Goal: Navigation & Orientation: Find specific page/section

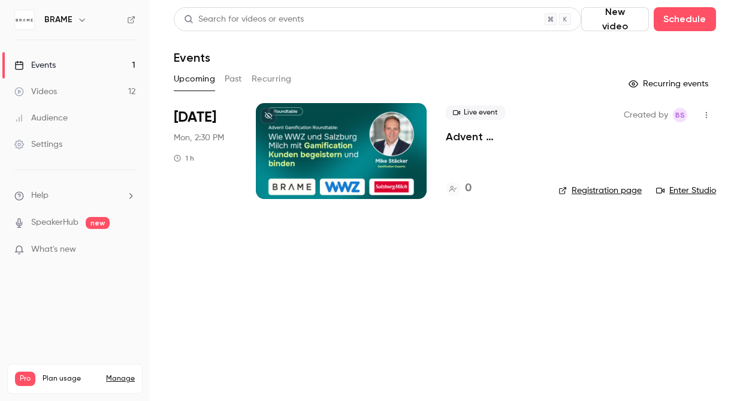
click at [84, 242] on ul "Help SpeakerHub new What's new" at bounding box center [75, 223] width 150 height 107
click at [83, 254] on p "What's new" at bounding box center [65, 249] width 102 height 13
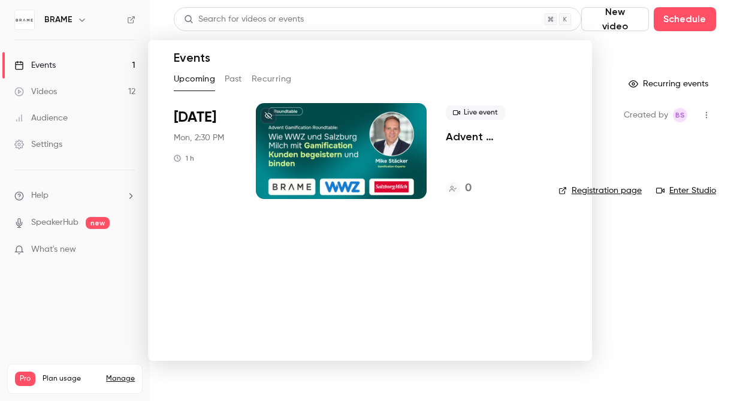
click at [364, 34] on div at bounding box center [370, 200] width 740 height 401
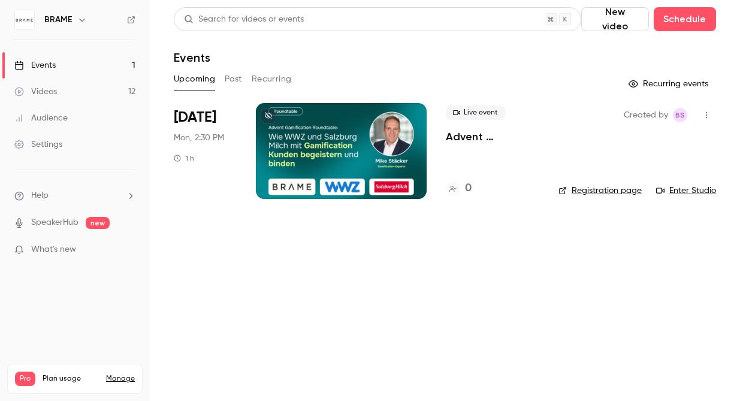
click at [70, 92] on link "Videos 12" at bounding box center [75, 91] width 150 height 26
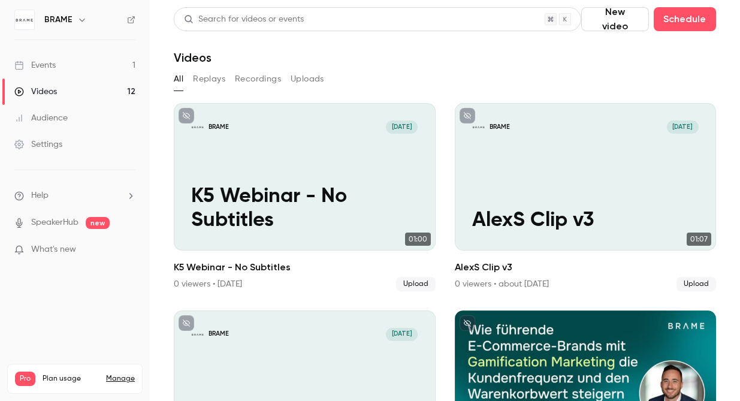
click at [80, 53] on link "Events 1" at bounding box center [75, 65] width 150 height 26
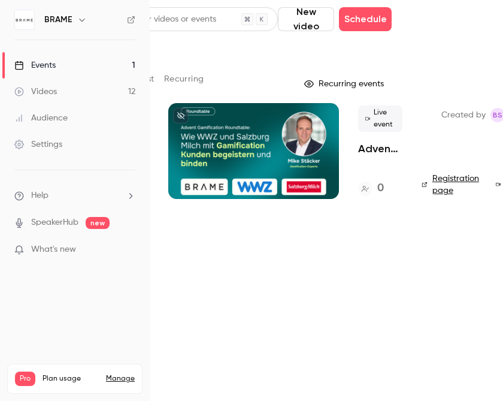
scroll to position [0, 117]
